Goal: Task Accomplishment & Management: Check status

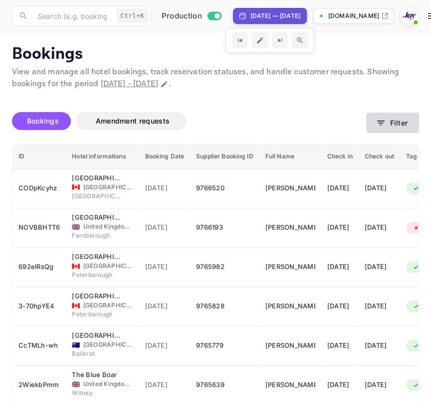
click at [389, 126] on button "Filter" at bounding box center [392, 123] width 53 height 20
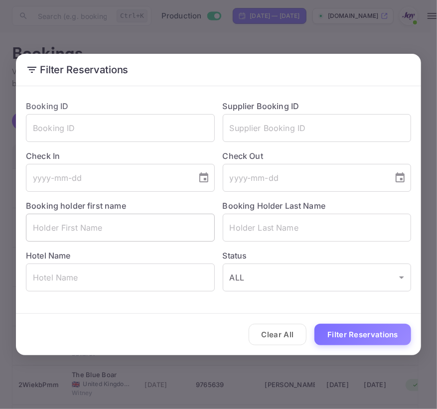
click at [129, 217] on input "text" at bounding box center [120, 228] width 189 height 28
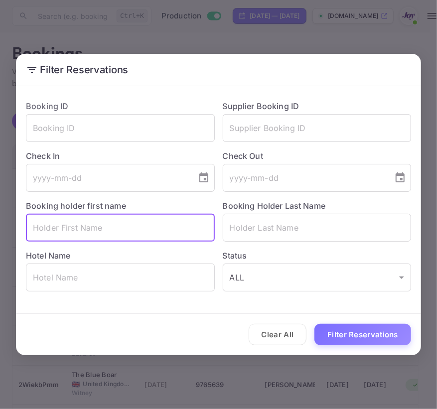
click at [117, 218] on input "text" at bounding box center [120, 228] width 189 height 28
paste input "Ogechi"
type input "Ogechi"
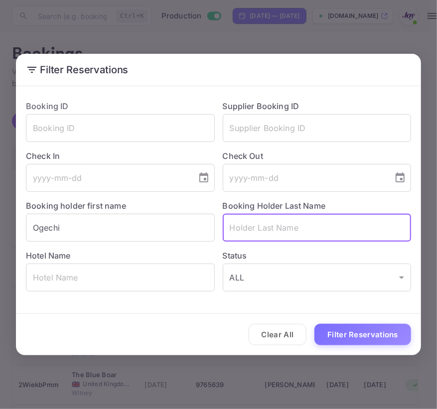
click at [295, 228] on input "text" at bounding box center [317, 228] width 189 height 28
paste input "Mbah"
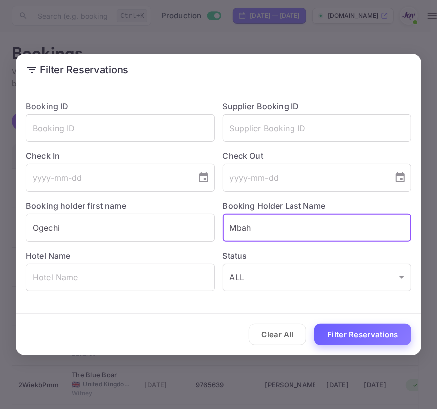
type input "Mbah"
click at [330, 334] on button "Filter Reservations" at bounding box center [363, 334] width 97 height 21
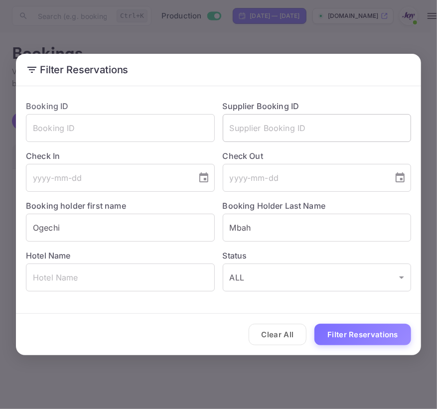
click at [374, 132] on input "text" at bounding box center [317, 128] width 189 height 28
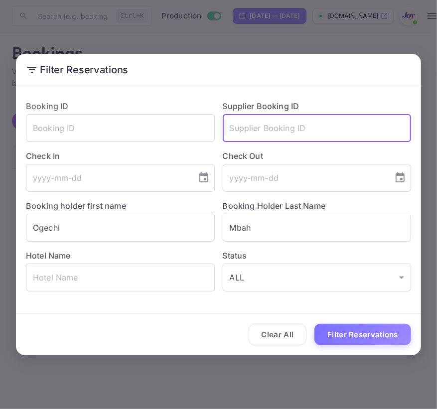
click at [374, 132] on input "text" at bounding box center [317, 128] width 189 height 28
paste input "9764873"
type input "9764873"
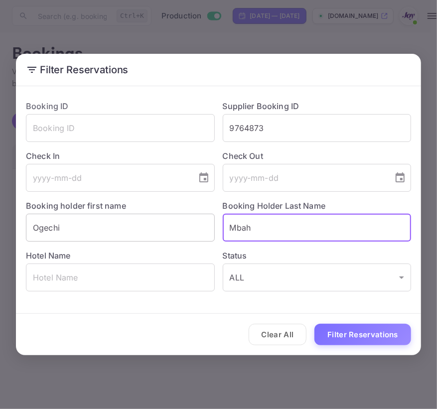
drag, startPoint x: 283, startPoint y: 230, endPoint x: 91, endPoint y: 214, distance: 192.6
click at [91, 214] on div "Booking ID ​ Supplier Booking ID 9764873 ​ Check In ​ Check Out ​ Booking holde…" at bounding box center [214, 191] width 393 height 199
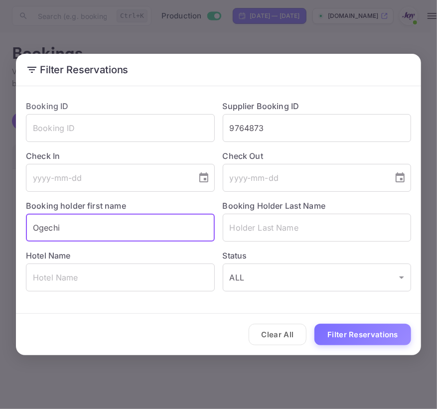
click at [91, 214] on input "Ogechi" at bounding box center [120, 228] width 189 height 28
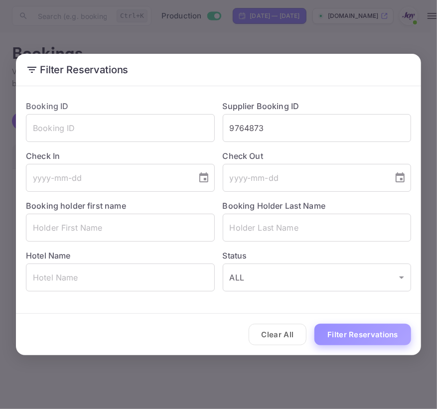
click at [338, 326] on button "Filter Reservations" at bounding box center [363, 334] width 97 height 21
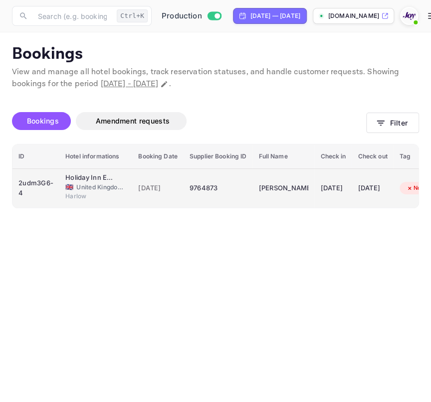
click at [209, 173] on td "9764873" at bounding box center [217, 188] width 69 height 39
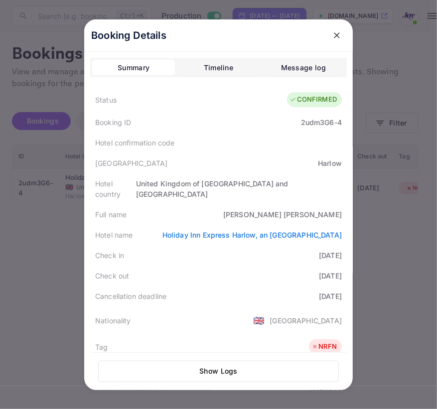
click at [158, 180] on div "United Kingdom of [GEOGRAPHIC_DATA] and [GEOGRAPHIC_DATA]" at bounding box center [239, 189] width 206 height 21
drag, startPoint x: 197, startPoint y: 223, endPoint x: 340, endPoint y: 224, distance: 142.6
click at [340, 225] on div "Hotel name [GEOGRAPHIC_DATA], an [GEOGRAPHIC_DATA]" at bounding box center [218, 235] width 257 height 20
copy link "Holiday Inn Express Harlow, an [GEOGRAPHIC_DATA]"
click at [334, 33] on icon "close" at bounding box center [337, 35] width 10 height 10
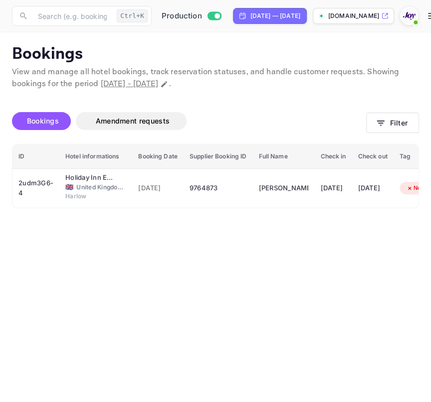
click at [374, 110] on div "Bookings Amendment requests Filter" at bounding box center [215, 123] width 407 height 42
click at [379, 122] on icon "button" at bounding box center [380, 123] width 10 height 10
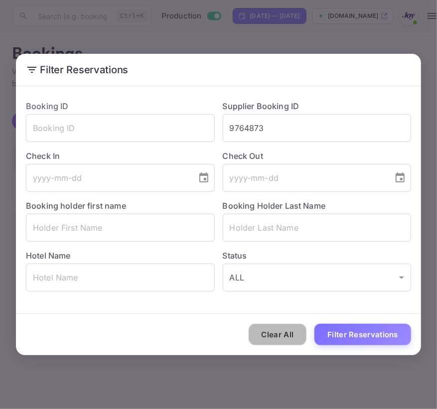
click at [269, 339] on button "Clear All" at bounding box center [278, 334] width 58 height 21
click at [269, 339] on div "Clear All Filter Reservations" at bounding box center [218, 334] width 405 height 41
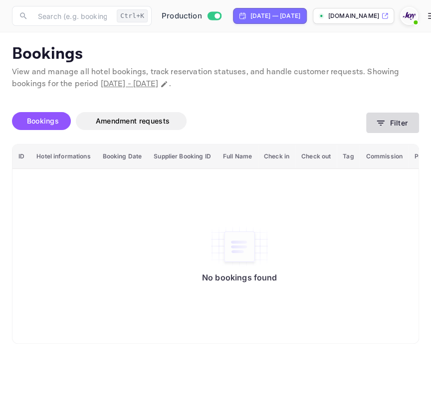
click at [382, 127] on icon "button" at bounding box center [380, 123] width 10 height 10
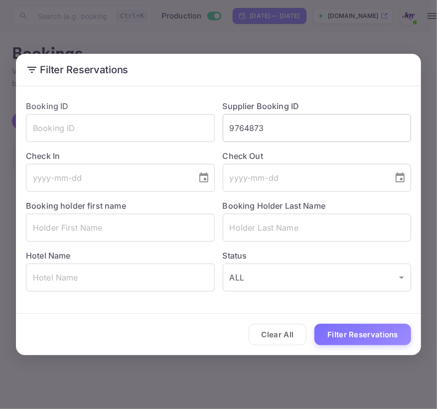
click at [305, 129] on input "9764873" at bounding box center [317, 128] width 189 height 28
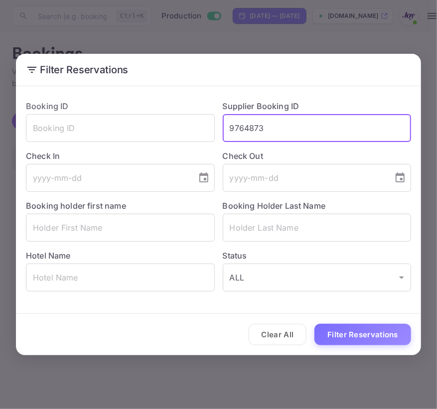
click at [305, 128] on input "9764873" at bounding box center [317, 128] width 189 height 28
paste input "352108"
type input "9352108"
click at [315, 324] on button "Filter Reservations" at bounding box center [363, 334] width 97 height 21
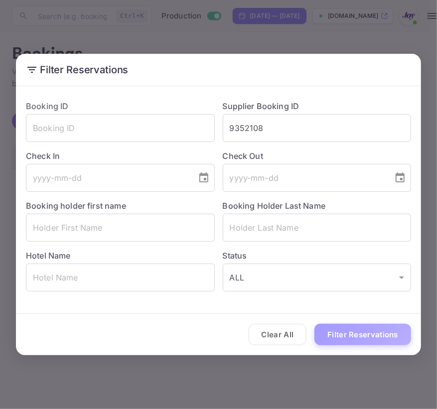
click at [344, 334] on button "Filter Reservations" at bounding box center [363, 334] width 97 height 21
click at [314, 373] on div "Filter Reservations Booking ID ​ Supplier Booking ID 9352108 ​ Check In ​ Check…" at bounding box center [218, 204] width 437 height 409
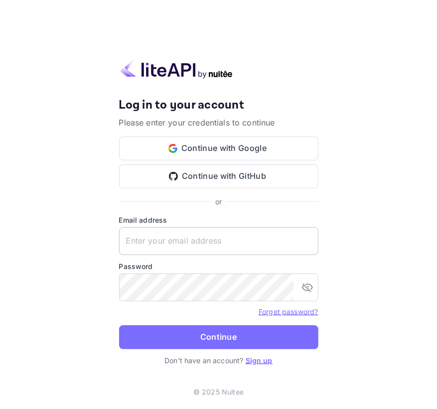
click at [139, 231] on input "text" at bounding box center [218, 241] width 199 height 28
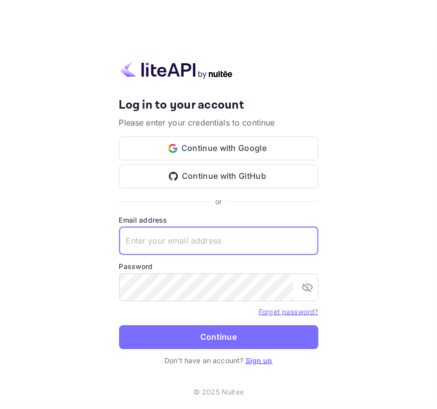
paste input "[EMAIL_ADDRESS][DOMAIN_NAME]"
type input "[EMAIL_ADDRESS][DOMAIN_NAME]"
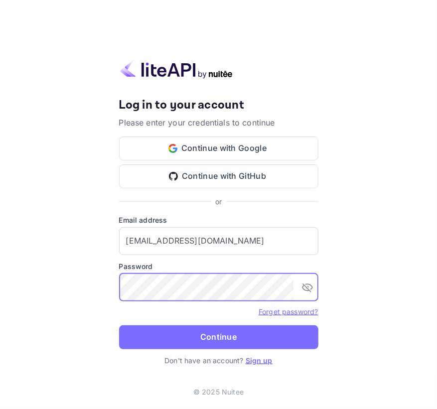
click at [198, 331] on button "Continue" at bounding box center [218, 338] width 199 height 24
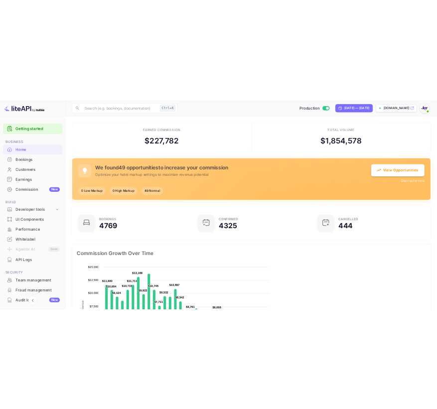
scroll to position [7, 7]
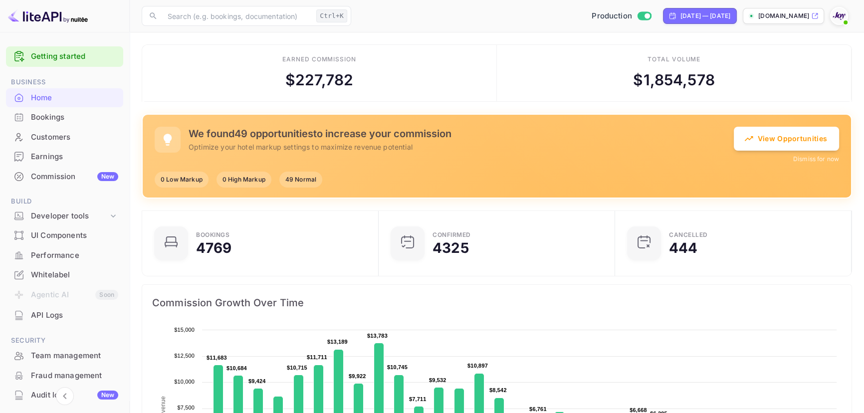
click at [54, 122] on div "Bookings" at bounding box center [74, 117] width 87 height 11
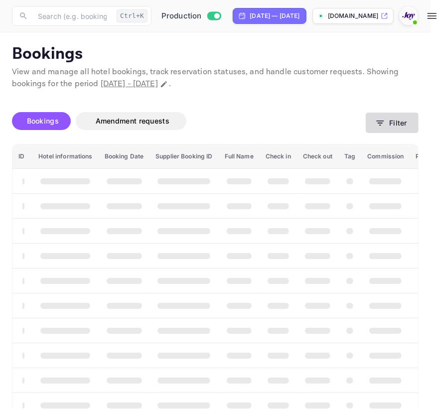
click at [379, 129] on button "Filter" at bounding box center [392, 123] width 53 height 20
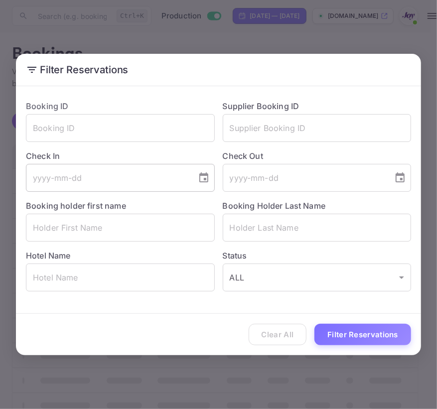
click at [97, 176] on input "tel" at bounding box center [108, 178] width 164 height 28
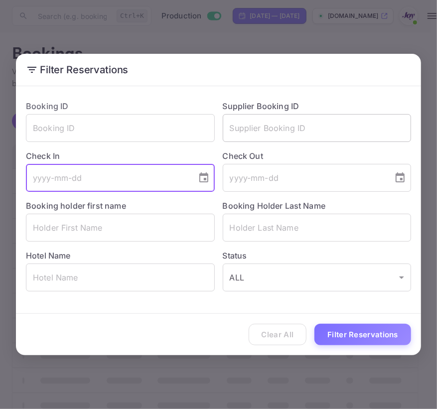
click at [274, 120] on input "text" at bounding box center [317, 128] width 189 height 28
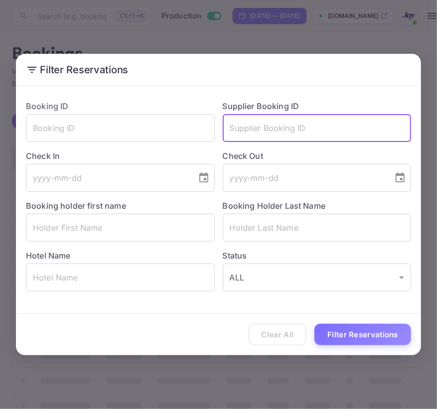
paste input "9352108"
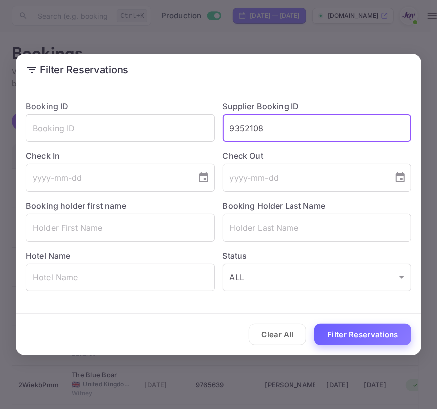
type input "9352108"
click at [315, 324] on button "Filter Reservations" at bounding box center [363, 334] width 97 height 21
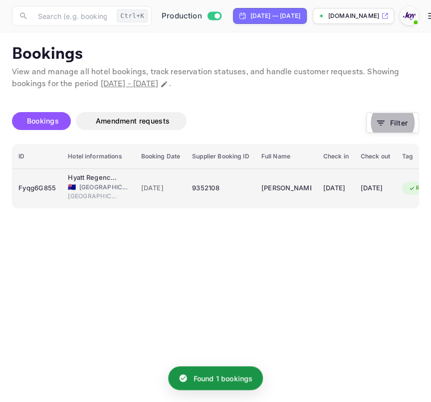
click at [180, 179] on td "09 Sep 2025" at bounding box center [160, 188] width 51 height 39
